Goal: Task Accomplishment & Management: Use online tool/utility

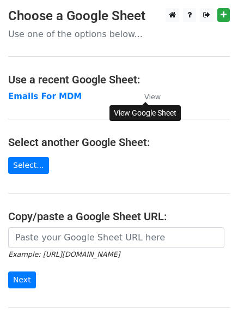
click at [149, 99] on small "View" at bounding box center [152, 97] width 16 height 8
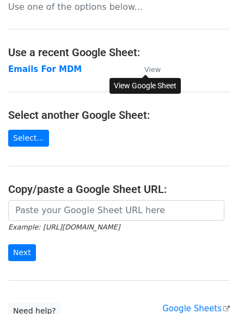
scroll to position [23, 0]
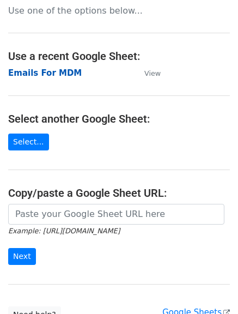
click at [38, 73] on strong "Emails For MDM" at bounding box center [45, 73] width 74 height 10
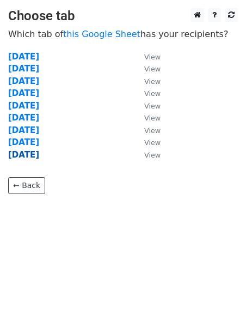
click at [23, 156] on strong "24-9-25" at bounding box center [23, 155] width 31 height 10
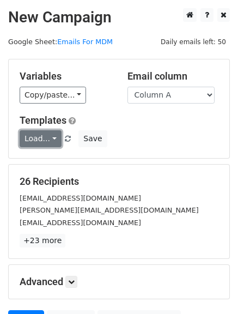
click at [44, 141] on link "Load..." at bounding box center [41, 138] width 42 height 17
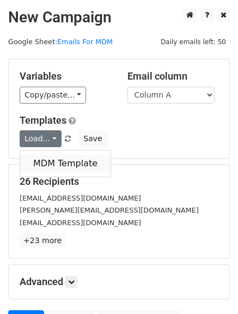
click at [49, 163] on link "MDM Template" at bounding box center [65, 163] width 91 height 17
